Goal: Transaction & Acquisition: Obtain resource

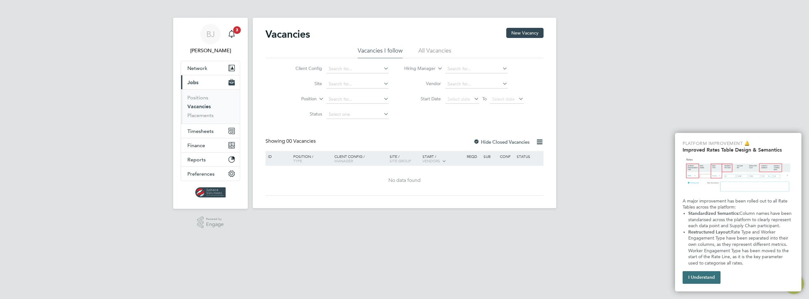
click at [710, 279] on button "I Understand" at bounding box center [702, 277] width 38 height 13
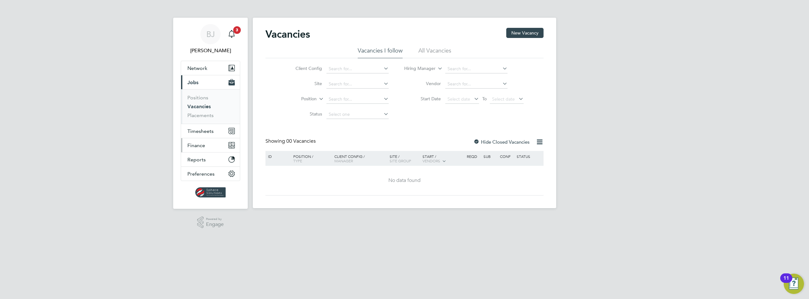
click at [195, 147] on span "Finance" at bounding box center [196, 145] width 18 height 6
click at [199, 132] on link "Invoices & Credit Notes" at bounding box center [207, 129] width 40 height 12
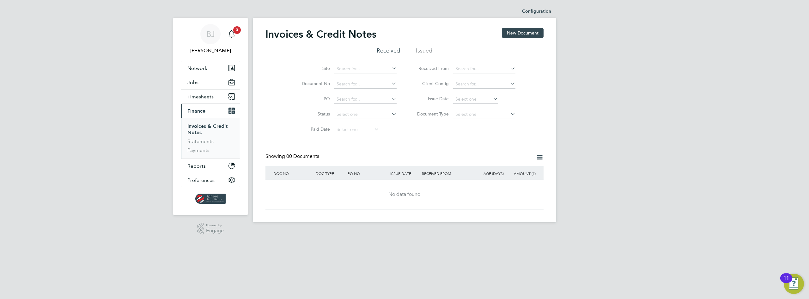
click at [428, 49] on li "Issued" at bounding box center [424, 52] width 16 height 11
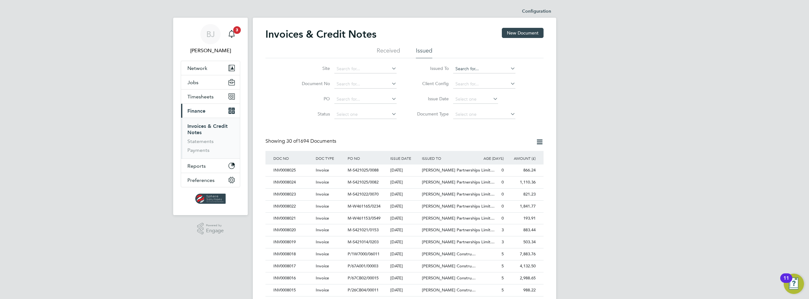
click at [473, 70] on input at bounding box center [484, 68] width 62 height 9
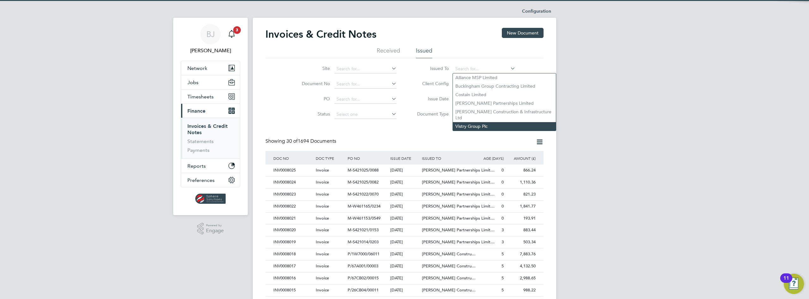
click at [474, 122] on li "Vistry Group Plc" at bounding box center [504, 126] width 103 height 9
type input "Vistry Group Plc"
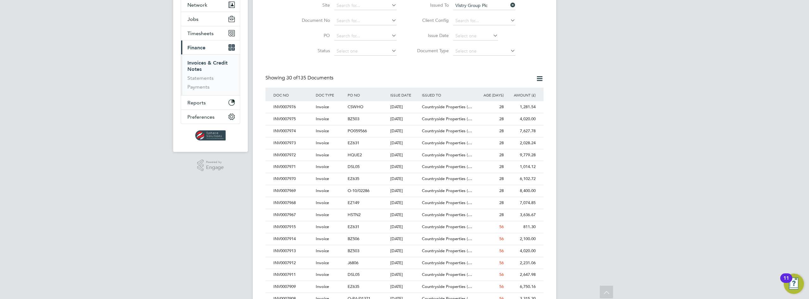
click at [536, 82] on icon at bounding box center [540, 79] width 8 height 8
click at [454, 74] on div "Invoices & Credit Notes New Document Received Issued Site Document No PO Status…" at bounding box center [405, 219] width 278 height 508
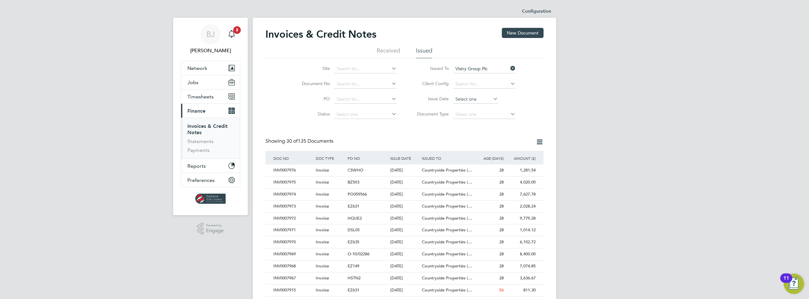
click at [468, 97] on input at bounding box center [475, 99] width 45 height 9
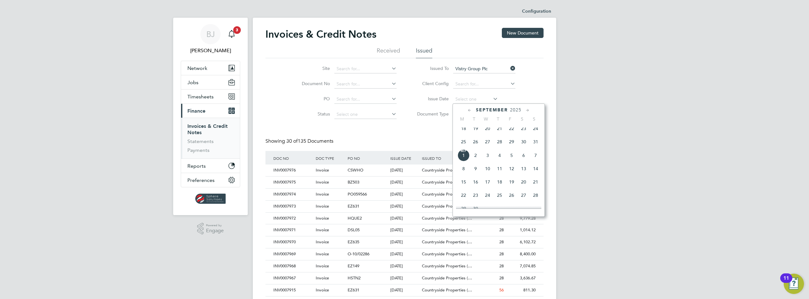
click at [468, 110] on icon at bounding box center [470, 110] width 6 height 7
click at [466, 146] on span "4" at bounding box center [464, 143] width 12 height 12
type input "04 Aug 2025"
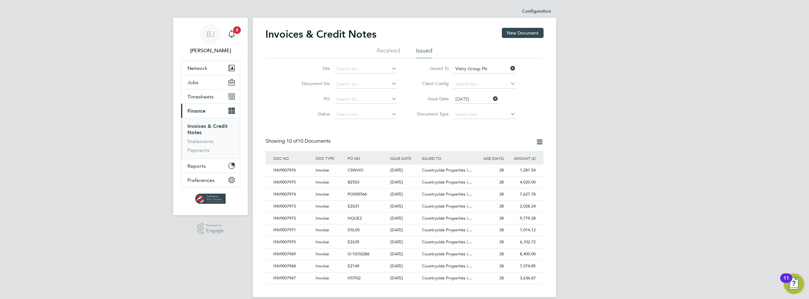
click at [538, 142] on icon at bounding box center [540, 142] width 8 height 8
click at [489, 175] on li "Export transactions" at bounding box center [510, 174] width 63 height 9
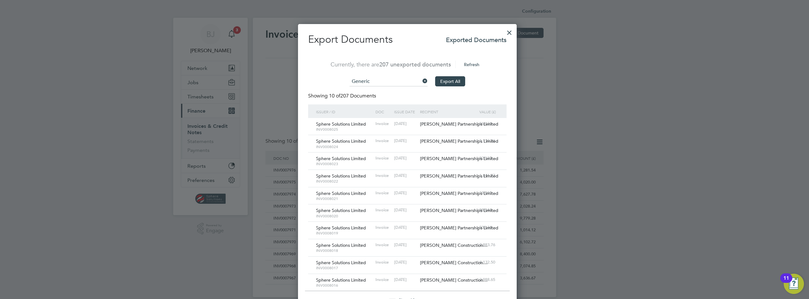
click at [504, 33] on div at bounding box center [509, 30] width 11 height 11
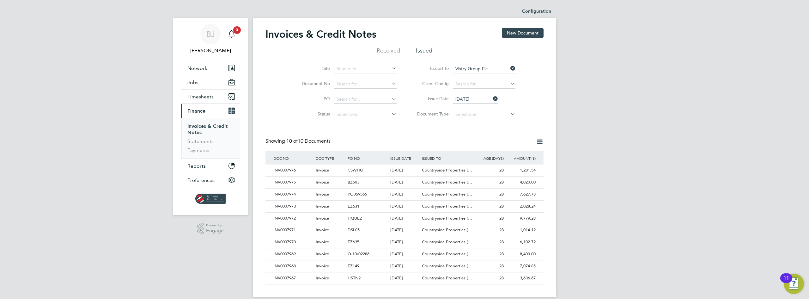
click at [537, 141] on icon at bounding box center [540, 142] width 8 height 8
click at [504, 174] on li "Export transactions" at bounding box center [510, 174] width 63 height 9
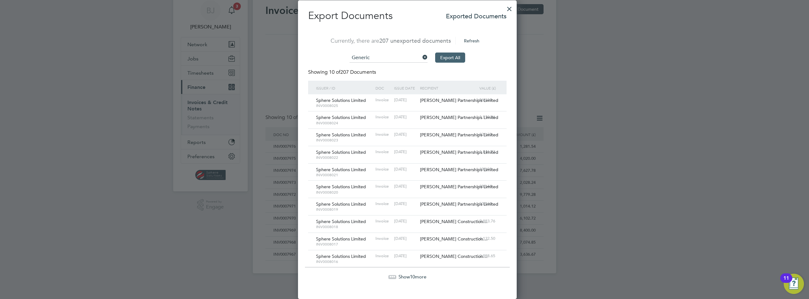
click at [447, 55] on button "Export All" at bounding box center [450, 57] width 30 height 10
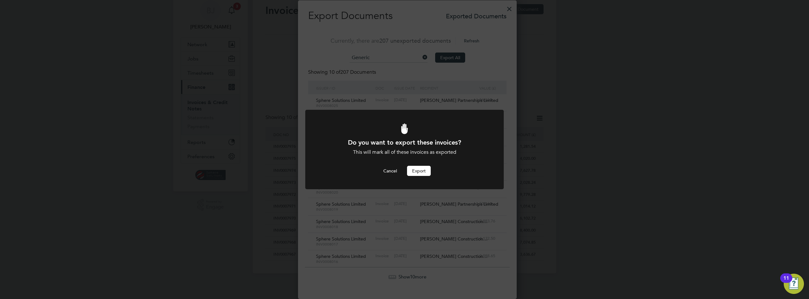
click at [411, 172] on button "Export" at bounding box center [419, 171] width 24 height 10
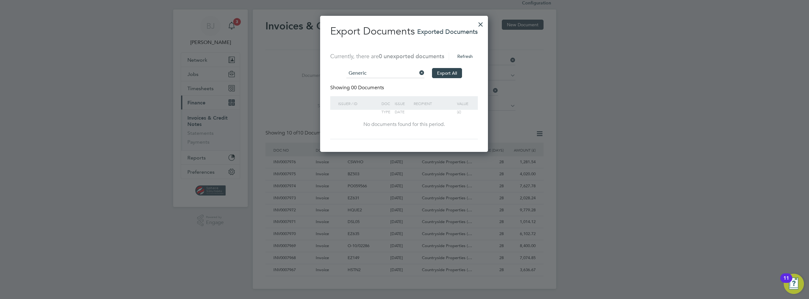
click at [481, 21] on div at bounding box center [480, 22] width 11 height 11
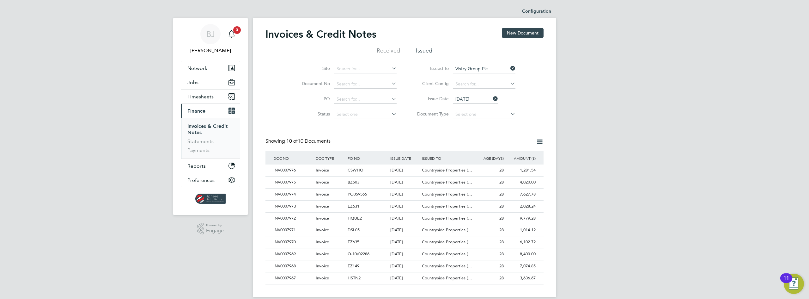
click at [539, 141] on icon at bounding box center [540, 142] width 8 height 8
click at [491, 183] on li "Request transaction report" at bounding box center [510, 183] width 63 height 9
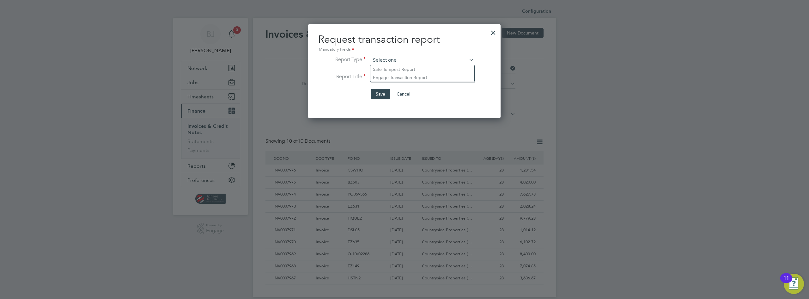
click at [460, 59] on input at bounding box center [422, 60] width 103 height 9
click at [336, 92] on li "Save Cancel" at bounding box center [396, 97] width 156 height 16
click at [436, 58] on input at bounding box center [422, 60] width 103 height 9
click at [413, 75] on li "Engage Transaction Report" at bounding box center [422, 77] width 104 height 8
type input "Engage Transaction Report"
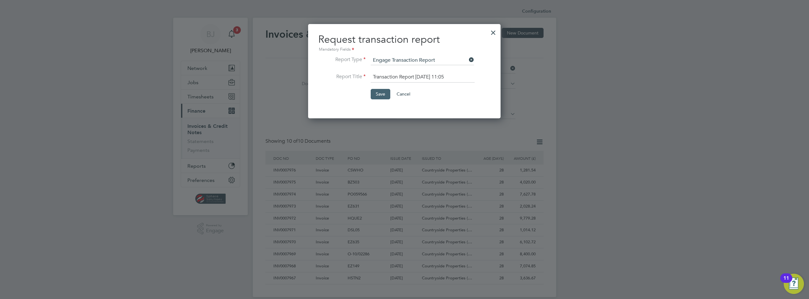
click at [381, 96] on button "Save" at bounding box center [381, 94] width 20 height 10
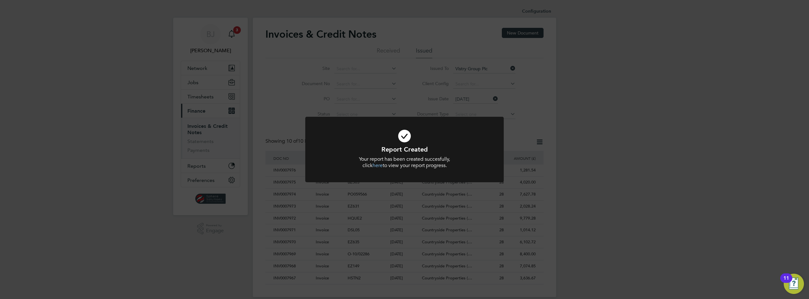
click at [379, 164] on link "here" at bounding box center [378, 165] width 10 height 6
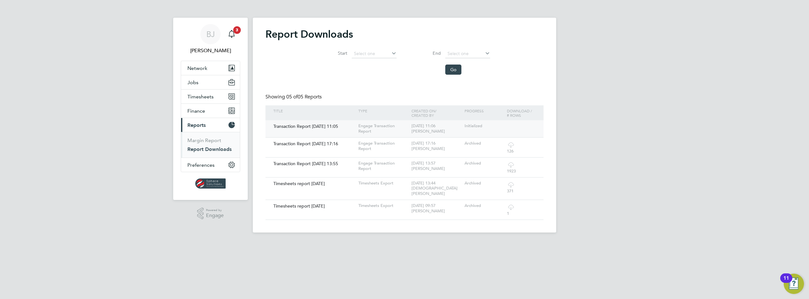
click at [342, 126] on div "Transaction Report [DATE] 11:05" at bounding box center [314, 126] width 85 height 12
click at [387, 54] on input at bounding box center [374, 53] width 45 height 9
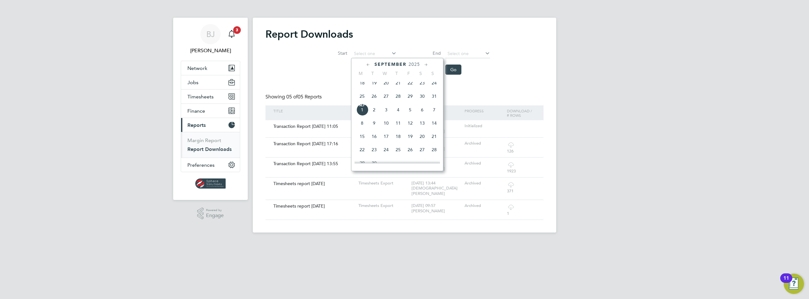
click at [282, 60] on div "Start End Go" at bounding box center [405, 60] width 278 height 35
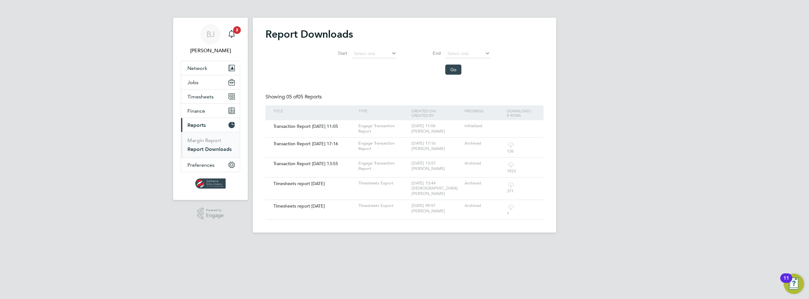
click at [198, 143] on li "Margin Report" at bounding box center [210, 141] width 47 height 9
click at [194, 139] on link "Margin Report" at bounding box center [204, 140] width 34 height 6
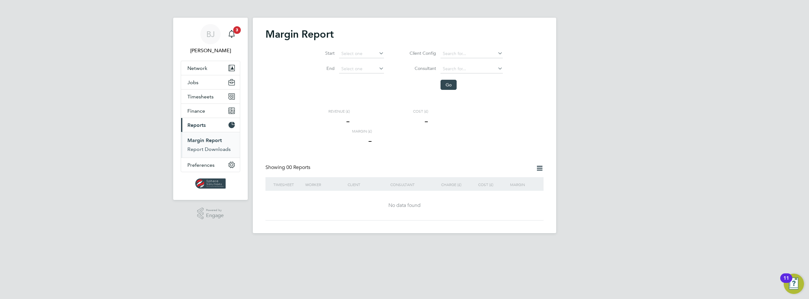
click at [196, 150] on link "Report Downloads" at bounding box center [208, 149] width 43 height 6
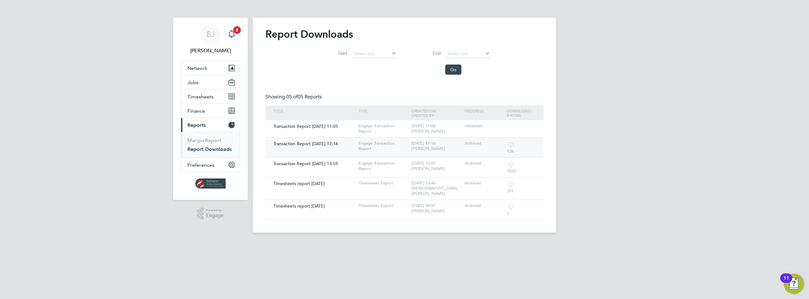
click at [515, 146] on icon at bounding box center [511, 145] width 8 height 8
click at [202, 111] on span "Finance" at bounding box center [196, 111] width 18 height 6
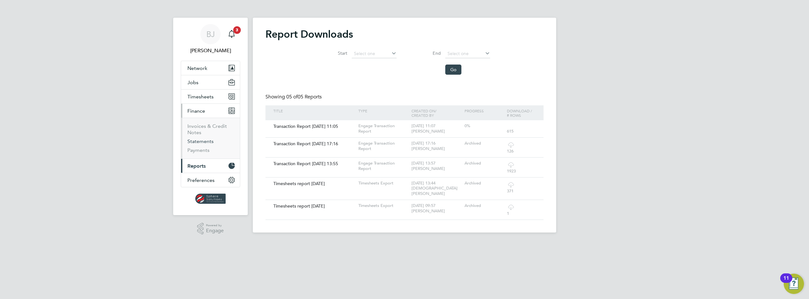
click at [201, 142] on link "Statements" at bounding box center [200, 141] width 26 height 6
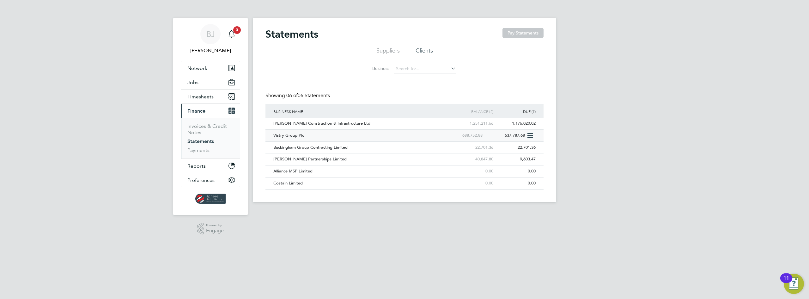
click at [294, 137] on div "Vistry Group Plc" at bounding box center [357, 136] width 170 height 12
click at [419, 137] on div "Vistry Group Plc" at bounding box center [357, 136] width 170 height 12
click at [199, 168] on span "Reports" at bounding box center [196, 166] width 18 height 6
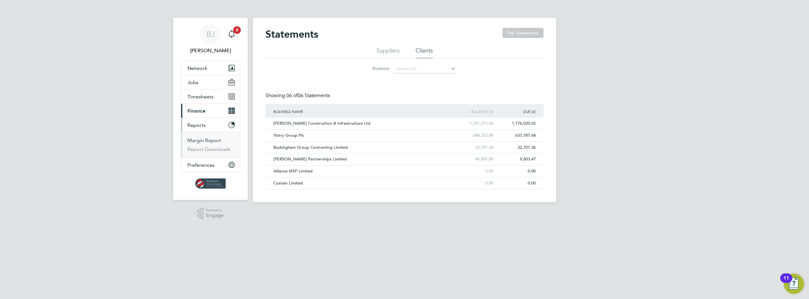
click at [196, 141] on link "Margin Report" at bounding box center [204, 140] width 34 height 6
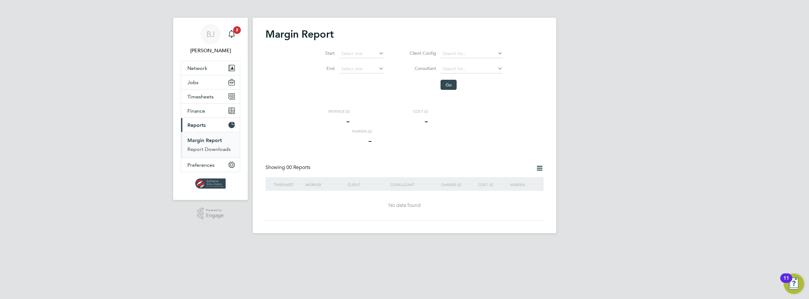
click at [194, 150] on link "Report Downloads" at bounding box center [208, 149] width 43 height 6
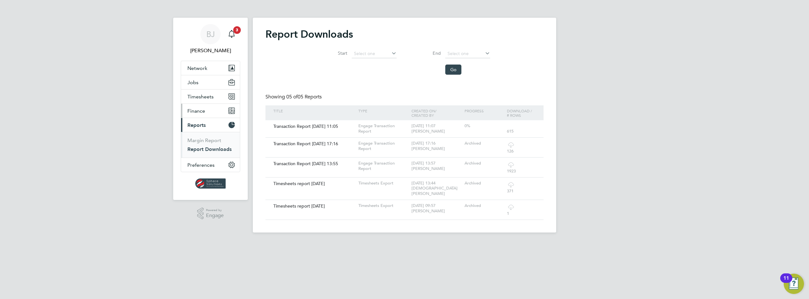
click at [200, 108] on span "Finance" at bounding box center [196, 111] width 18 height 6
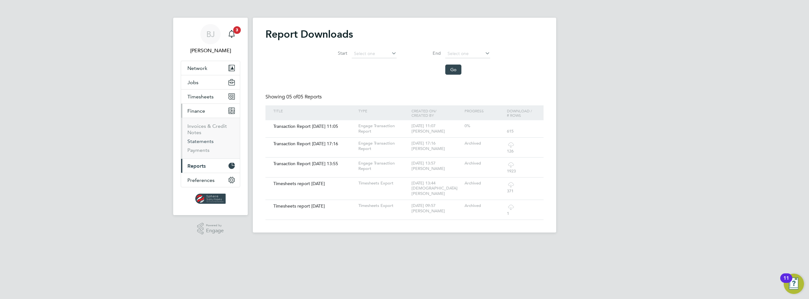
click at [197, 142] on link "Statements" at bounding box center [200, 141] width 26 height 6
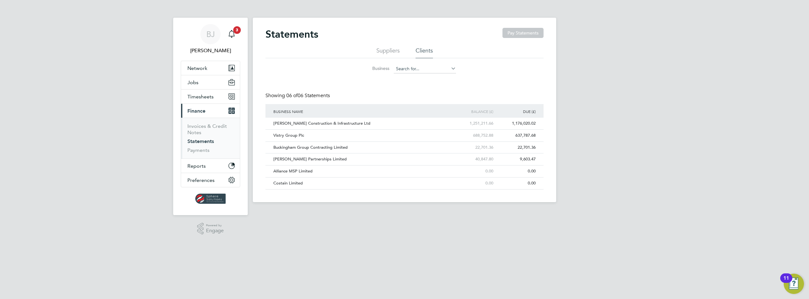
click at [437, 67] on input at bounding box center [425, 68] width 62 height 9
click at [418, 120] on li "Vistry Group Plc" at bounding box center [448, 120] width 109 height 9
type input "Vistry Group Plc"
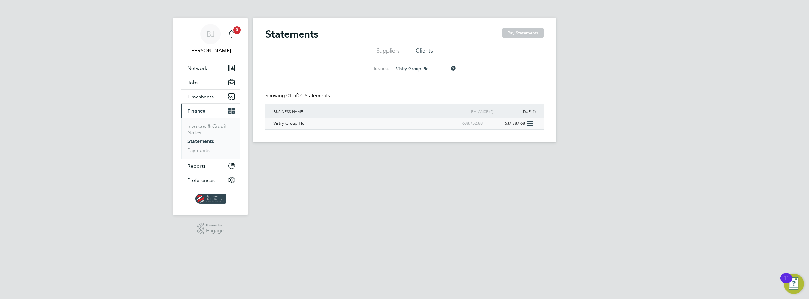
click at [293, 125] on div "Vistry Group Plc" at bounding box center [357, 124] width 170 height 12
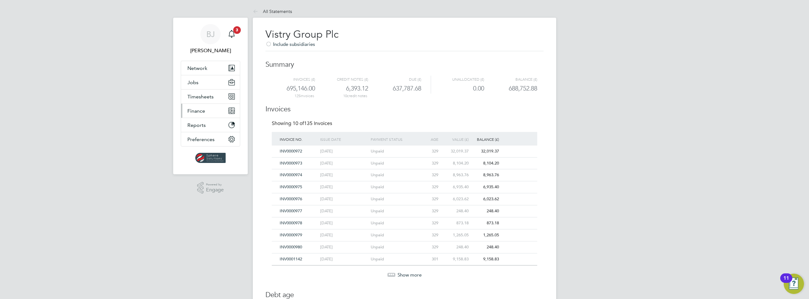
click at [195, 113] on span "Finance" at bounding box center [196, 111] width 18 height 6
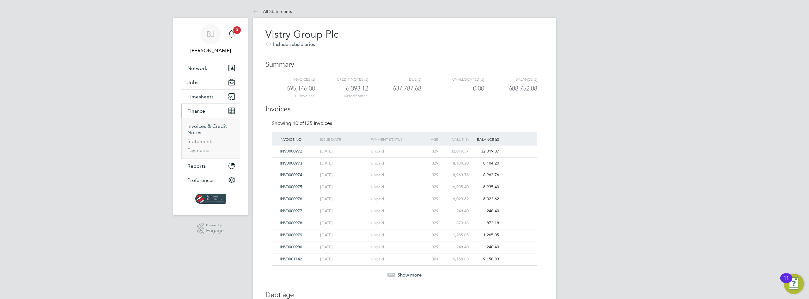
click at [198, 124] on link "Invoices & Credit Notes" at bounding box center [207, 129] width 40 height 12
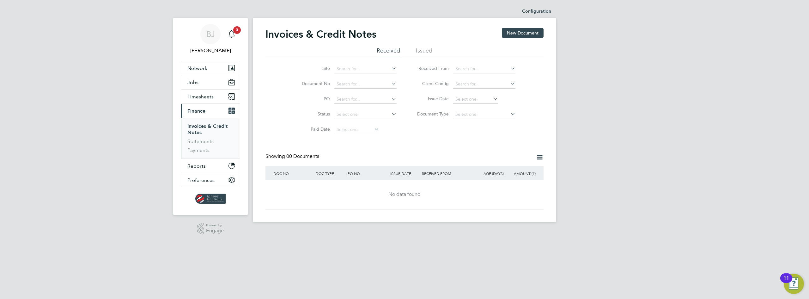
click at [426, 49] on li "Issued" at bounding box center [424, 52] width 16 height 11
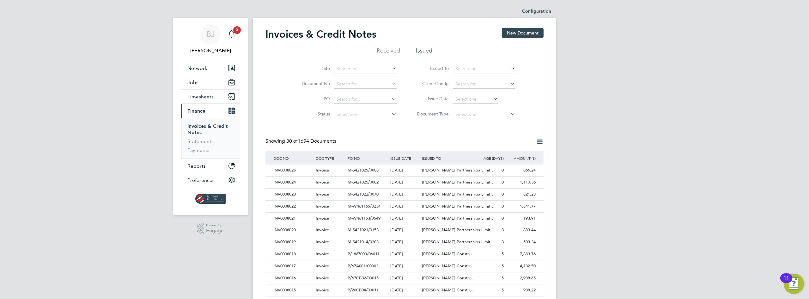
click at [539, 141] on icon at bounding box center [540, 142] width 8 height 8
click at [476, 71] on input at bounding box center [484, 68] width 62 height 9
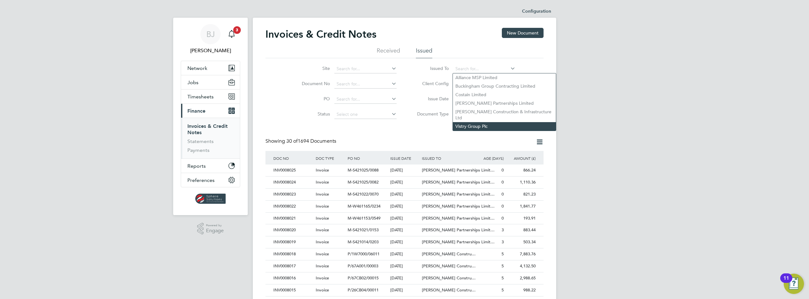
click at [463, 122] on li "Vistry Group Plc" at bounding box center [504, 126] width 103 height 9
type input "Vistry Group Plc"
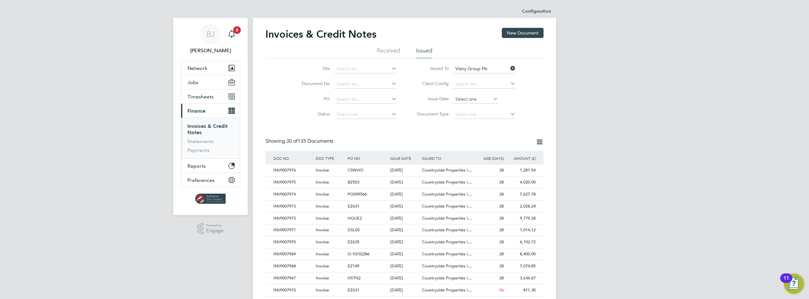
click at [463, 99] on input at bounding box center [475, 99] width 45 height 9
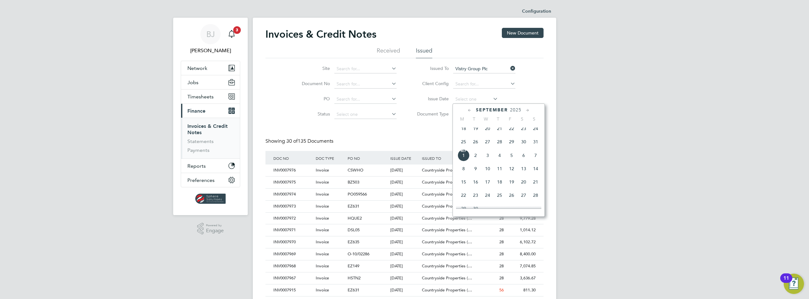
click at [469, 111] on icon at bounding box center [470, 110] width 6 height 7
click at [466, 148] on span "4" at bounding box center [464, 143] width 12 height 12
type input "04 Aug 2025"
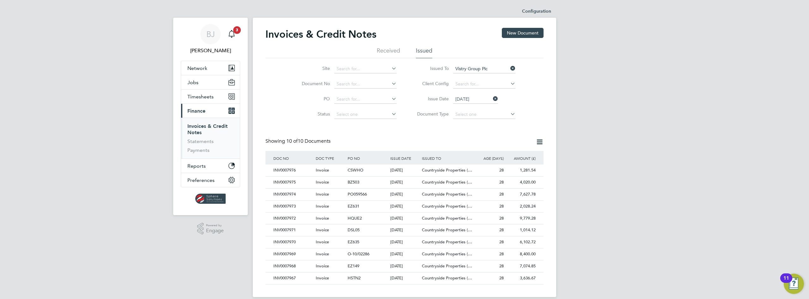
click at [540, 142] on icon at bounding box center [540, 142] width 8 height 8
click at [512, 155] on li "Download invoices" at bounding box center [510, 156] width 63 height 9
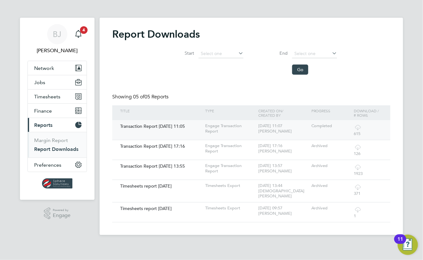
click at [356, 124] on icon at bounding box center [358, 127] width 8 height 8
